Goal: Browse casually

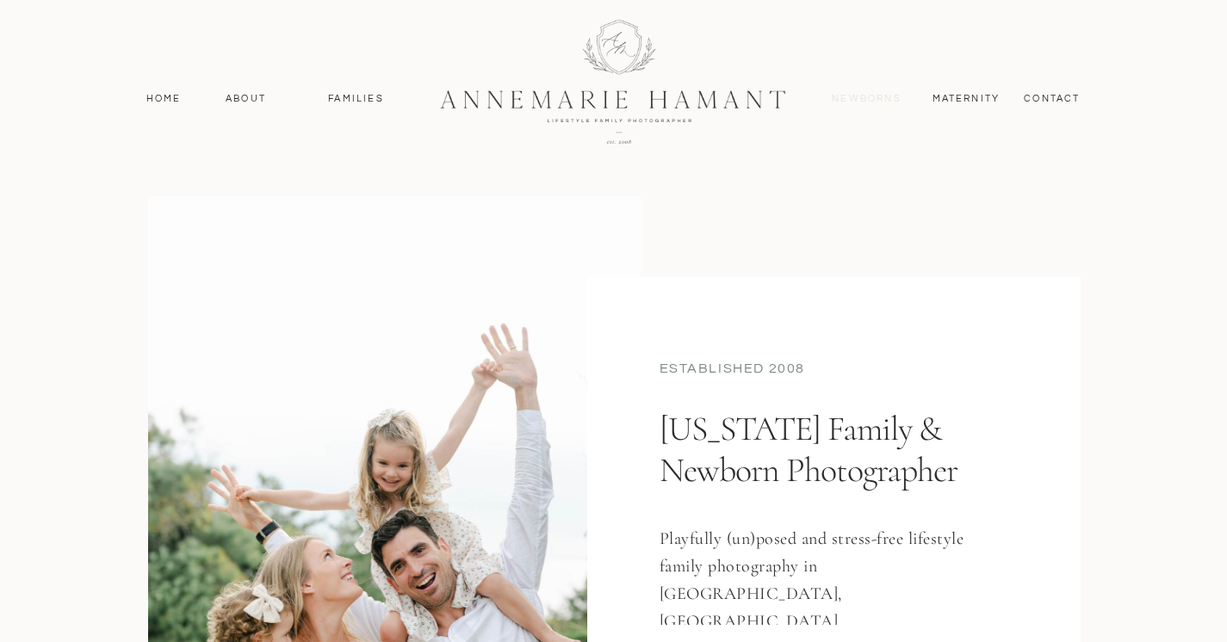
scroll to position [809, 0]
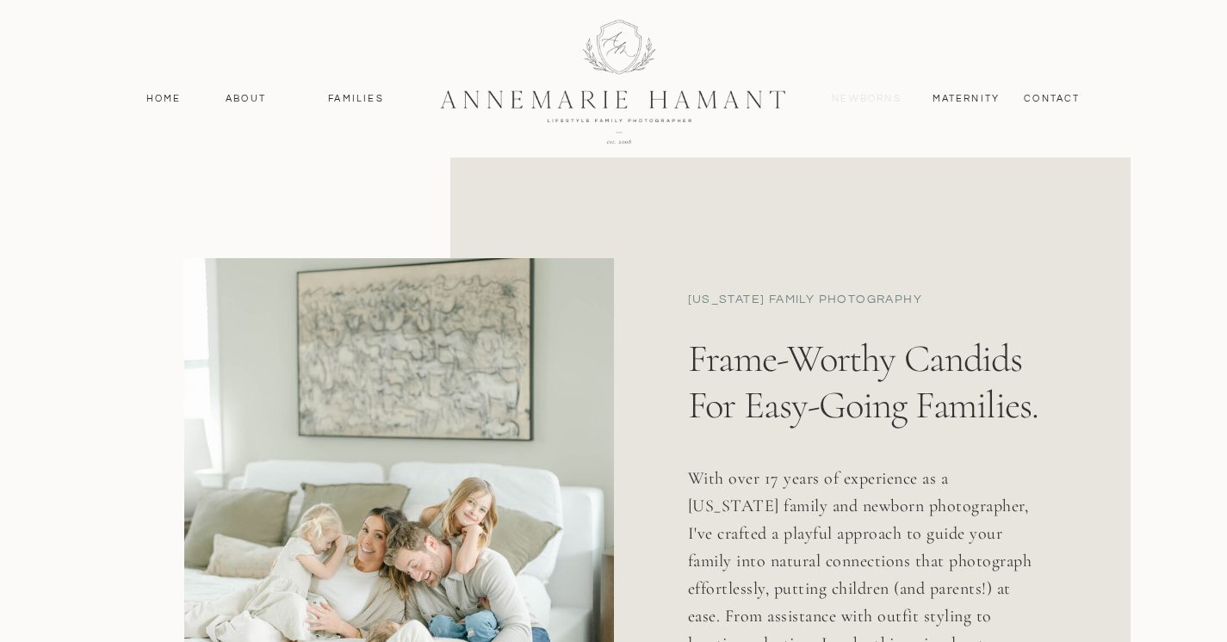
click at [864, 100] on nav "Newborns" at bounding box center [867, 98] width 83 height 15
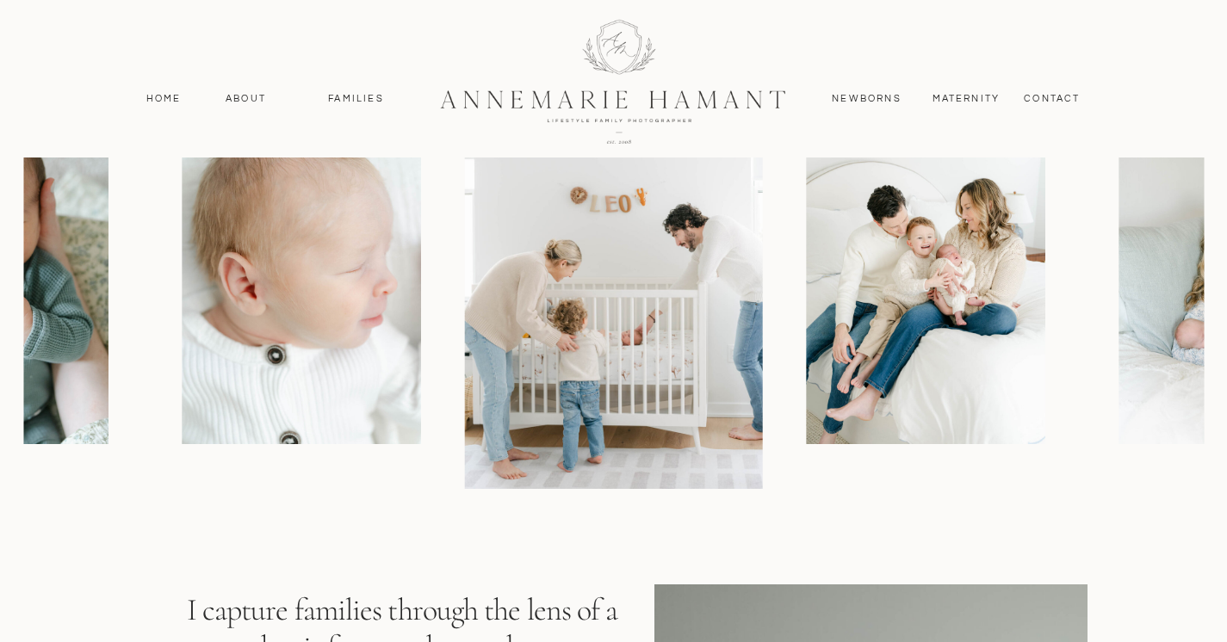
scroll to position [1531, 0]
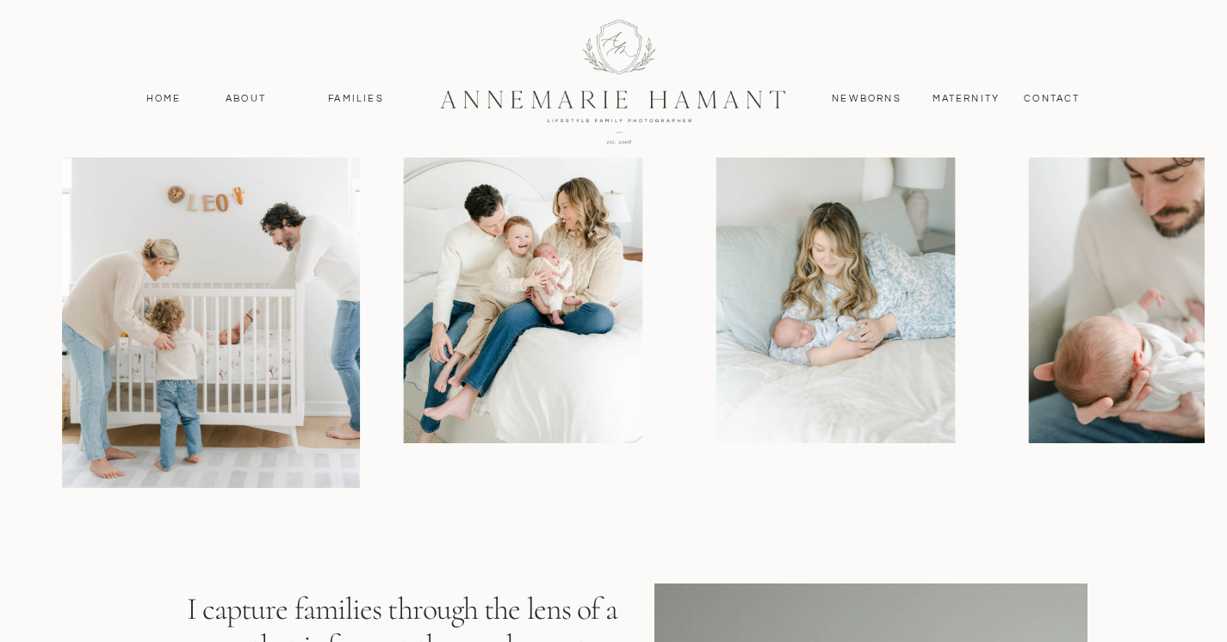
click at [473, 324] on img at bounding box center [523, 264] width 238 height 358
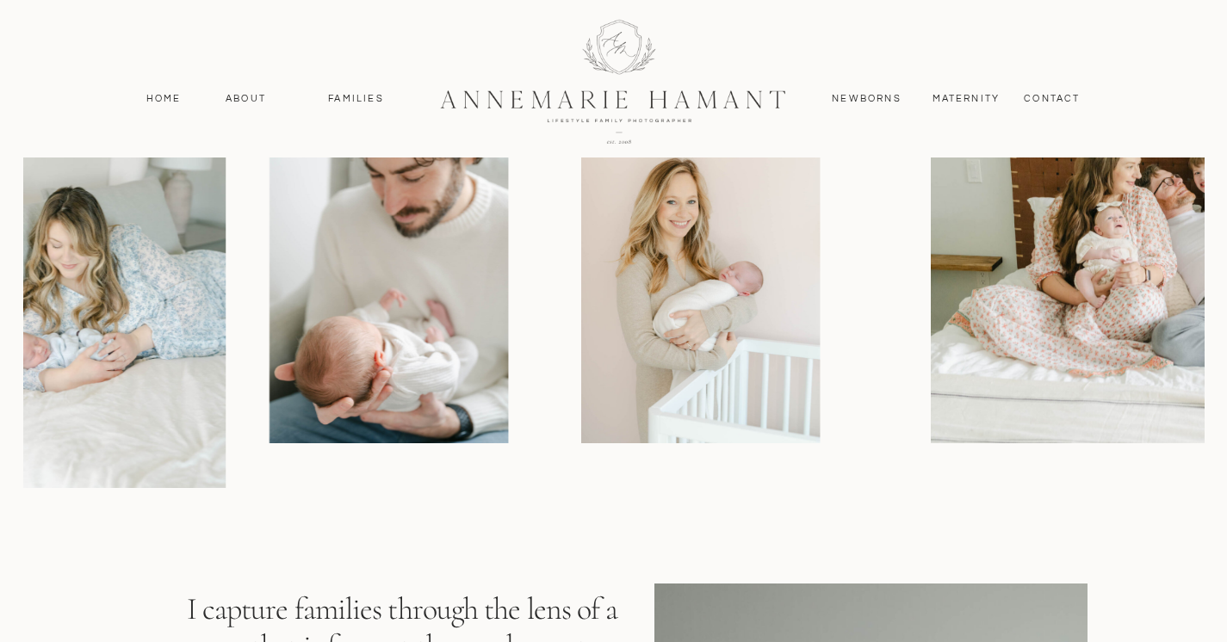
click at [439, 313] on img at bounding box center [388, 264] width 238 height 358
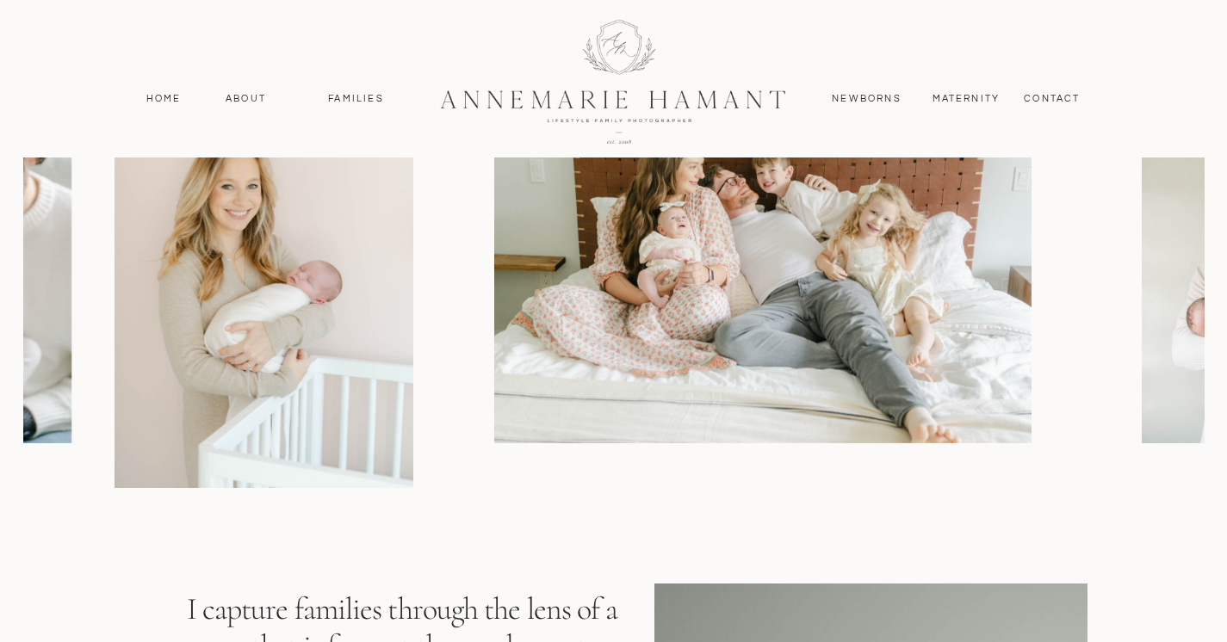
click at [532, 326] on img at bounding box center [762, 264] width 537 height 358
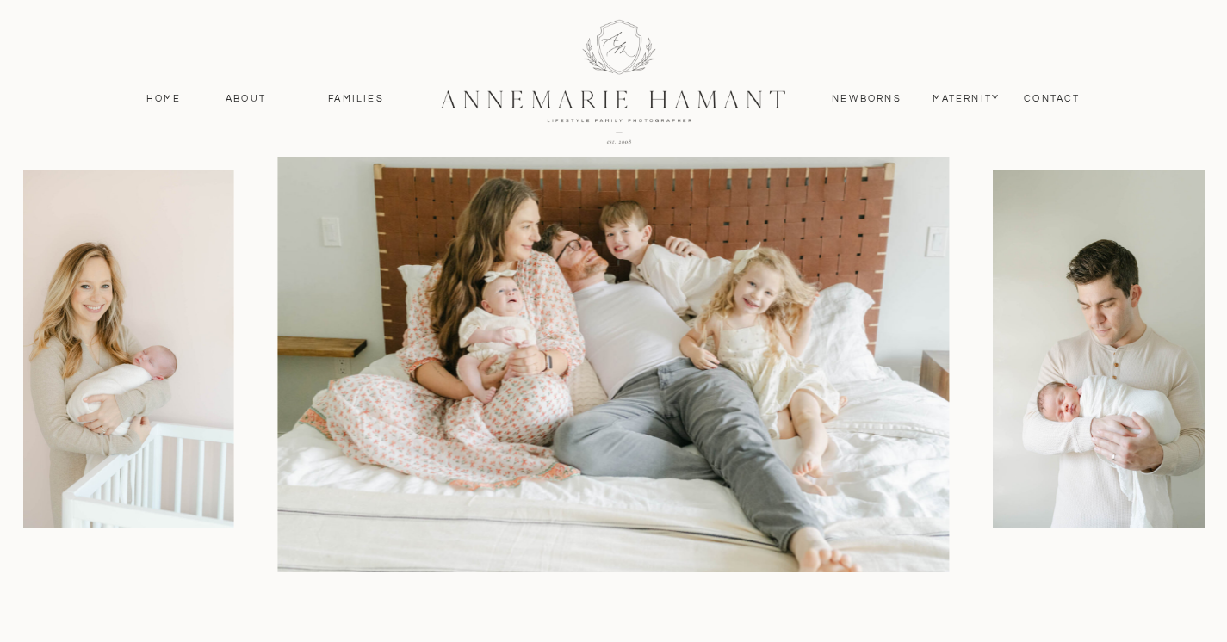
scroll to position [1422, 0]
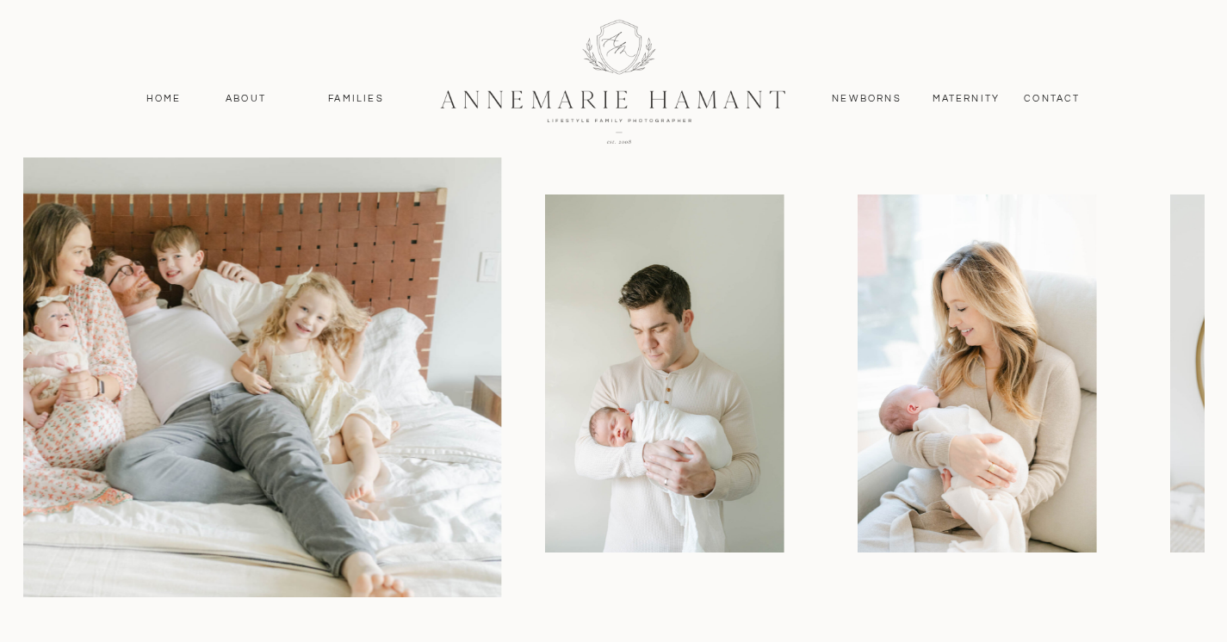
click at [519, 343] on div at bounding box center [613, 374] width 1180 height 448
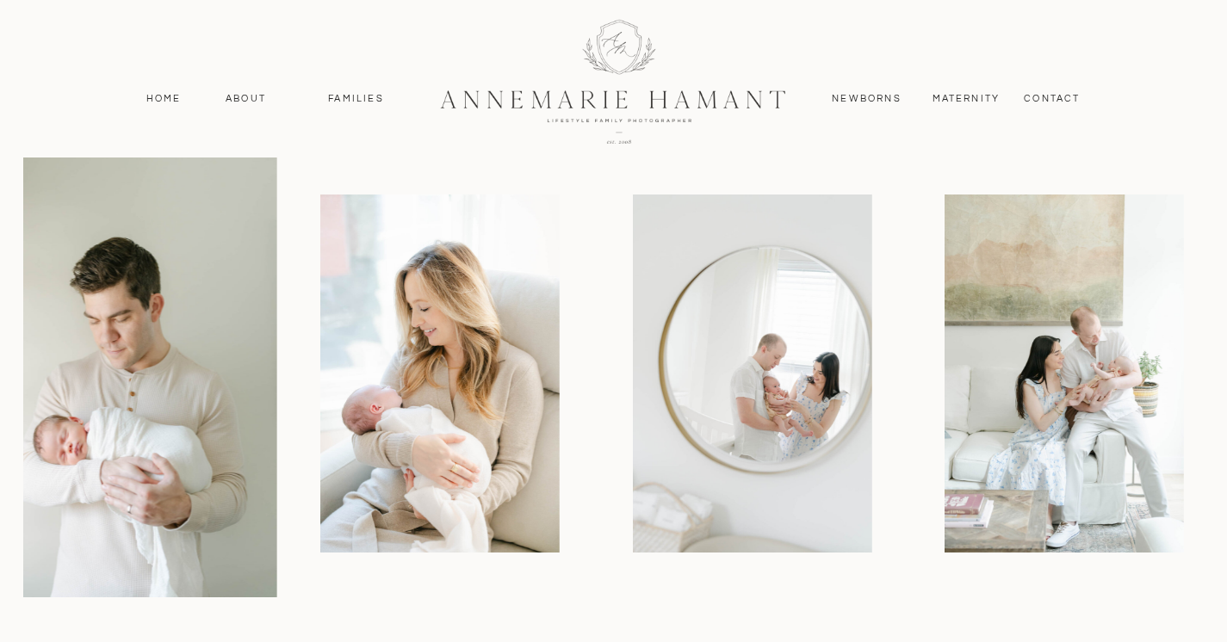
click at [483, 328] on img at bounding box center [439, 374] width 238 height 358
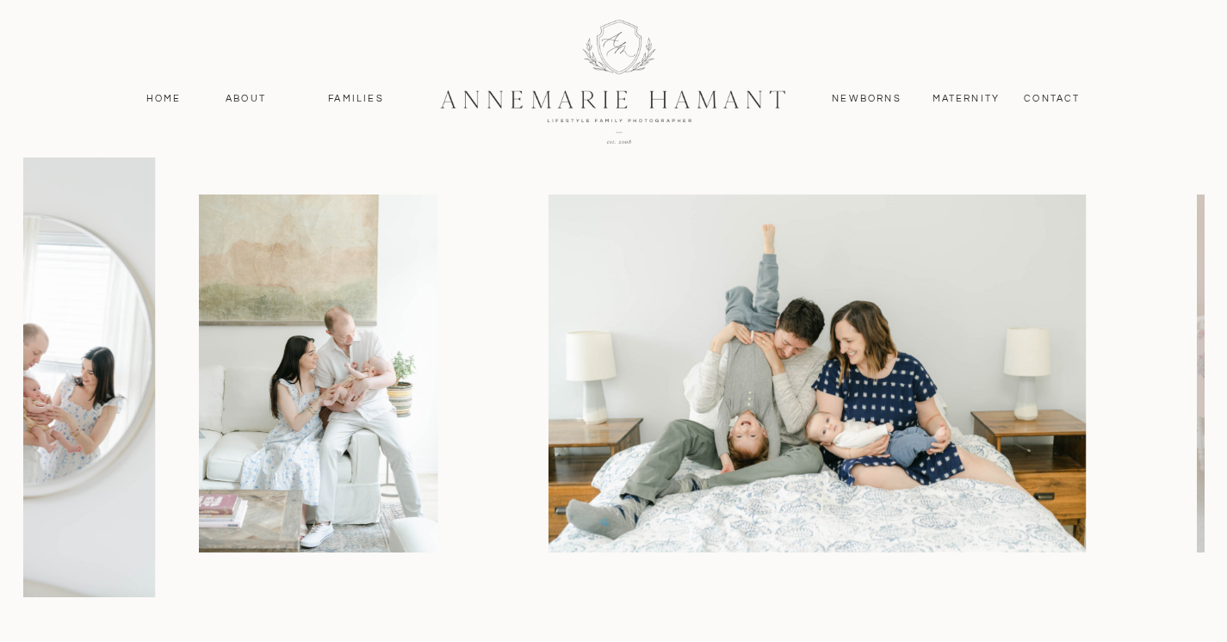
click at [436, 338] on img at bounding box center [318, 374] width 238 height 358
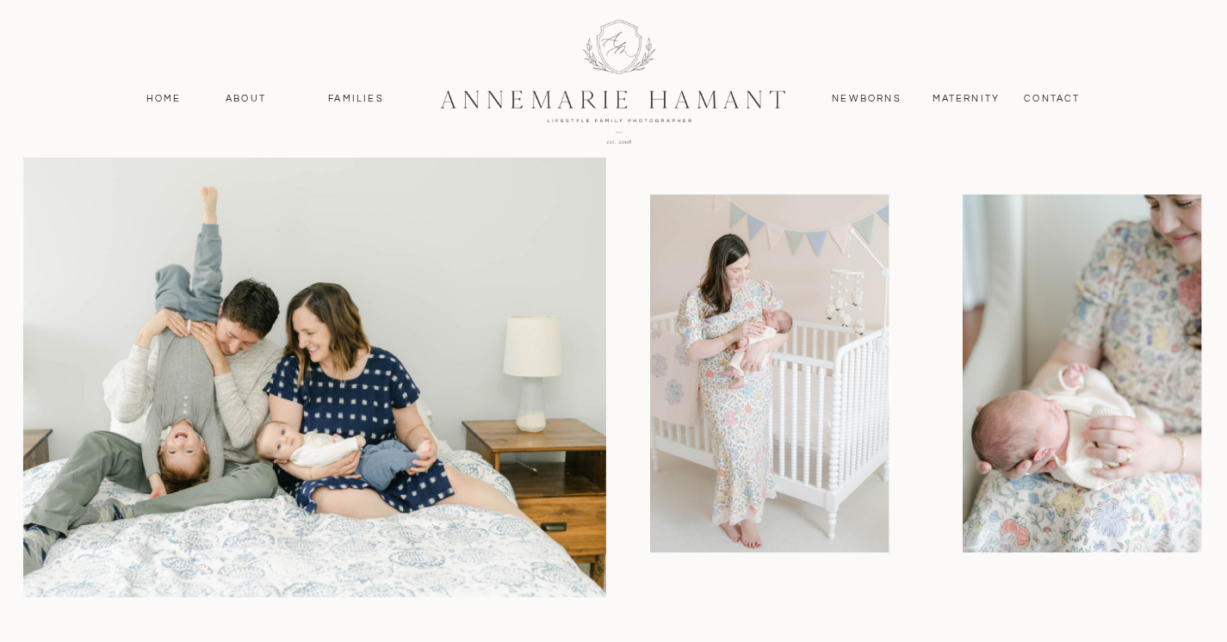
click at [534, 294] on img at bounding box center [270, 374] width 671 height 448
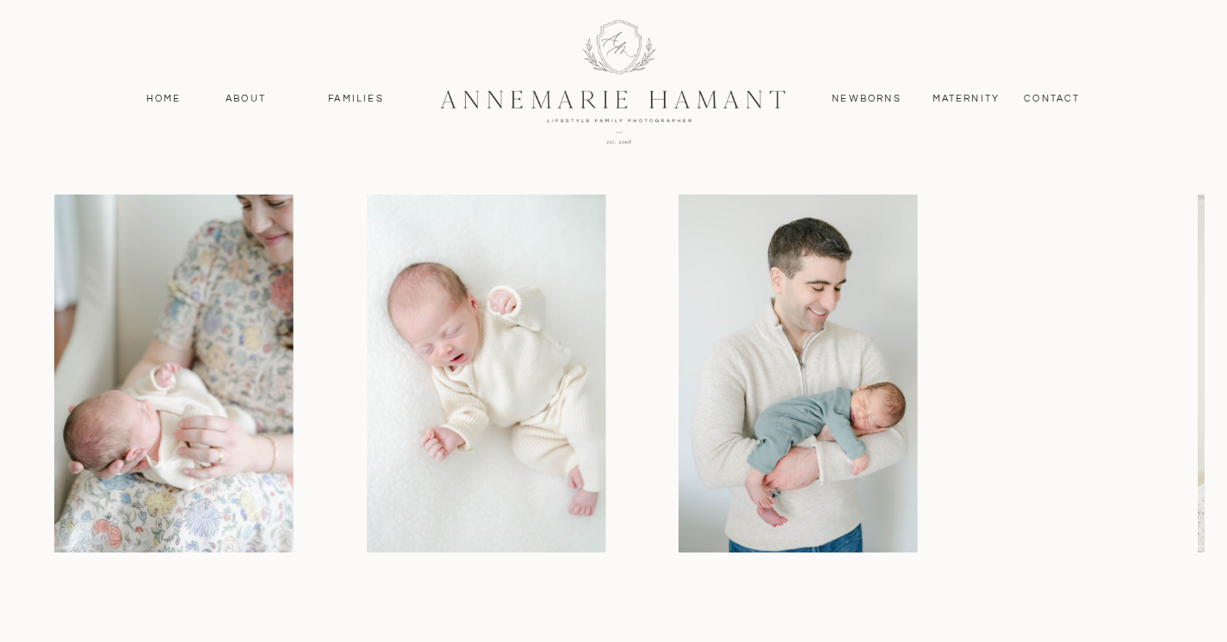
click at [214, 223] on div at bounding box center [613, 374] width 1180 height 448
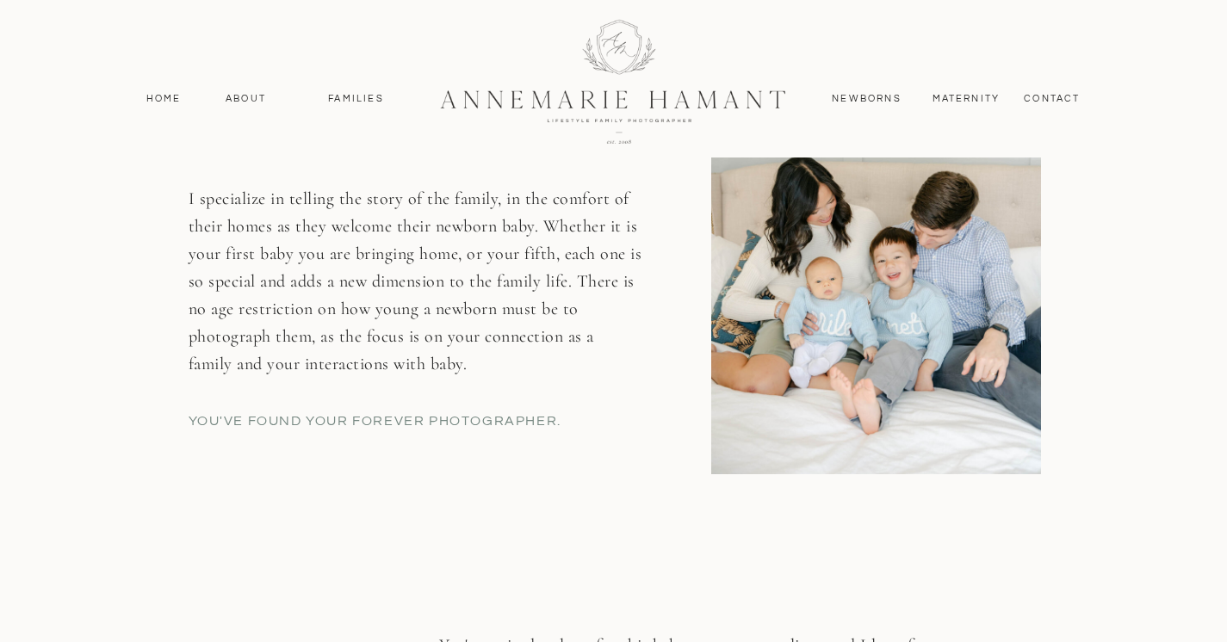
scroll to position [635, 0]
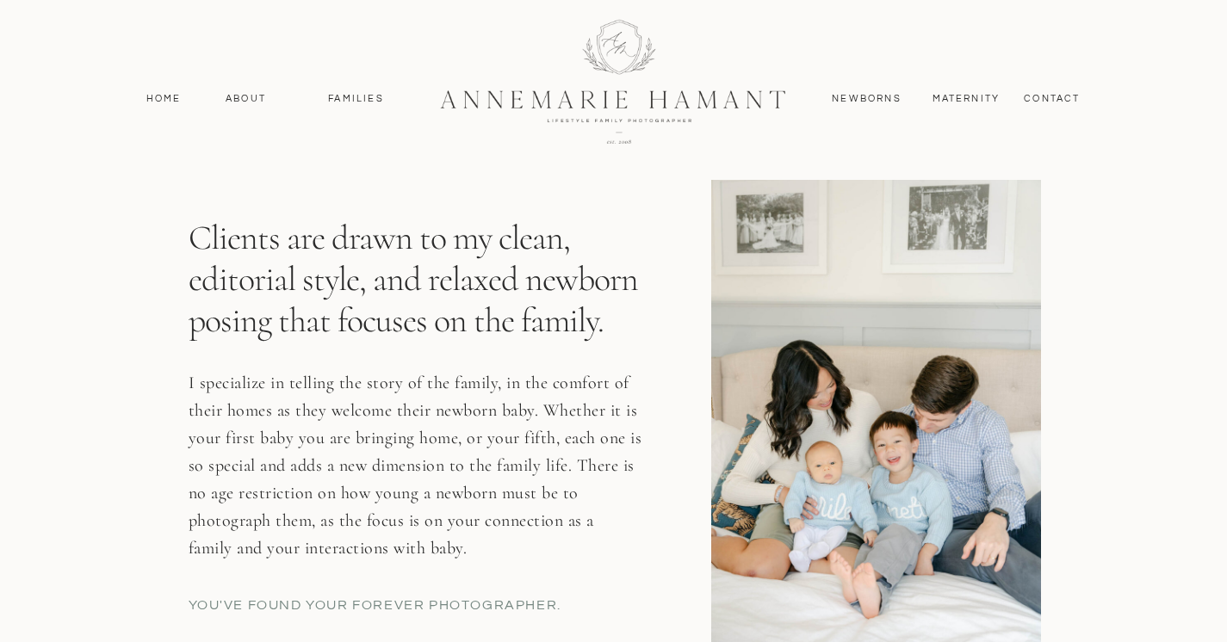
click at [554, 108] on div at bounding box center [613, 80] width 461 height 201
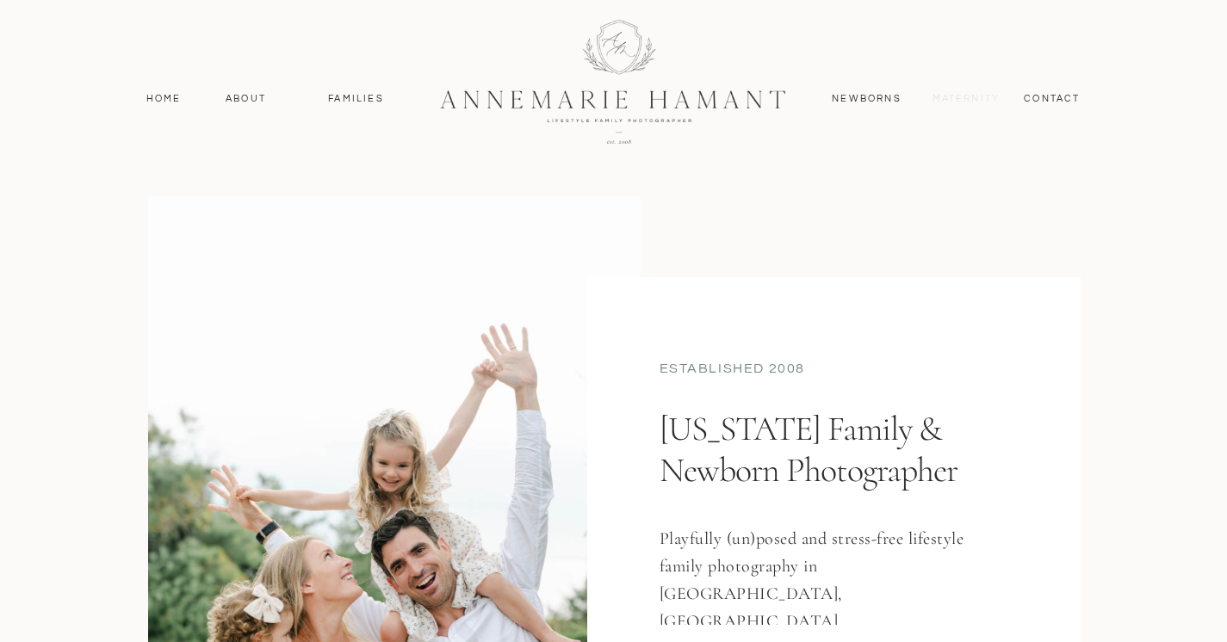
click at [964, 97] on nav "MAternity" at bounding box center [965, 98] width 66 height 15
